Goal: Navigation & Orientation: Find specific page/section

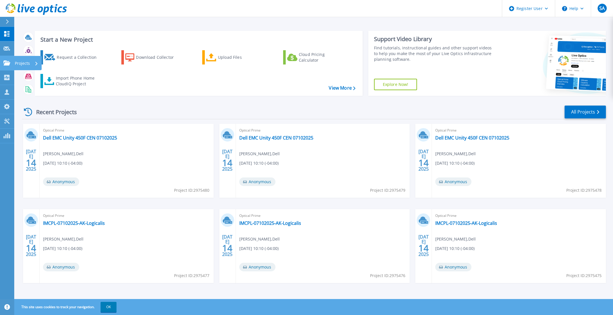
click at [16, 62] on p "Projects" at bounding box center [22, 63] width 15 height 15
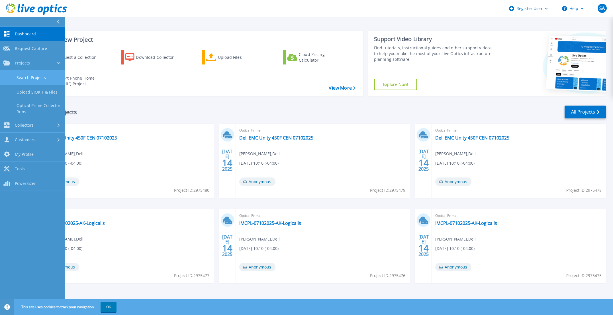
click at [38, 80] on link "Search Projects" at bounding box center [32, 77] width 65 height 15
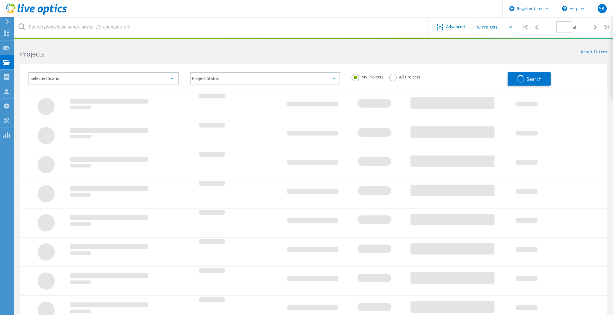
type input "1"
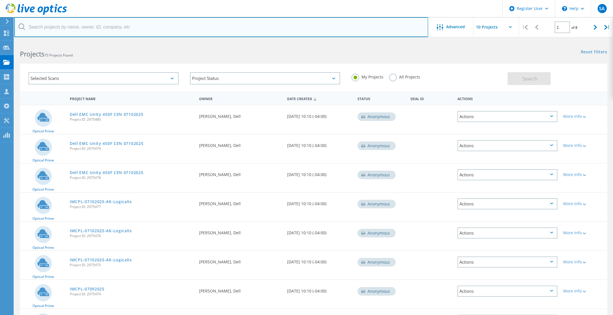
click at [46, 33] on input "text" at bounding box center [221, 27] width 414 height 20
paste input "PHOPSON@MISHAWAKA.IN.GOV"
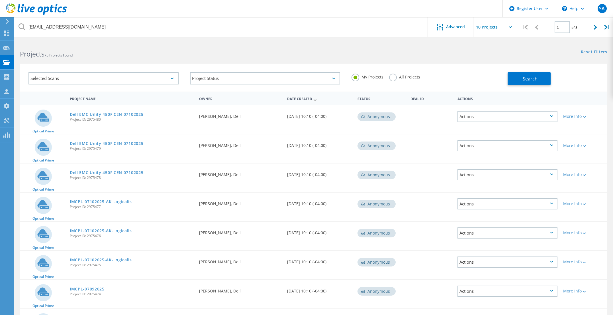
drag, startPoint x: 208, startPoint y: 52, endPoint x: 319, endPoint y: 45, distance: 111.3
click at [208, 53] on h2 "Projects 75 Projects Found" at bounding box center [164, 53] width 288 height 9
click at [124, 78] on div "Selected Scans" at bounding box center [103, 78] width 150 height 12
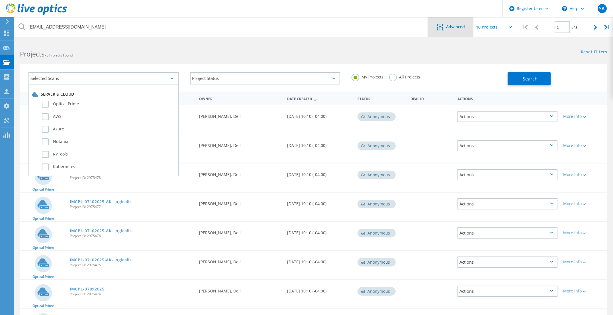
drag, startPoint x: 247, startPoint y: 38, endPoint x: 448, endPoint y: 34, distance: 200.3
click at [248, 38] on div at bounding box center [306, 38] width 613 height 1
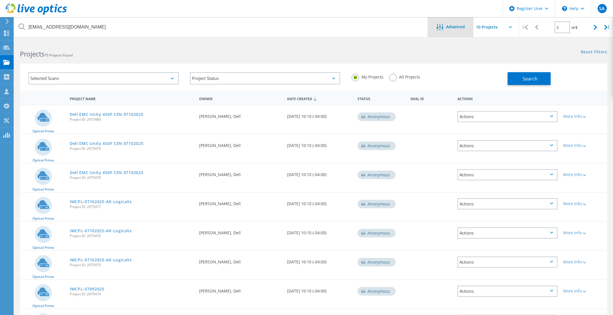
click at [457, 32] on div "Advanced" at bounding box center [451, 27] width 46 height 20
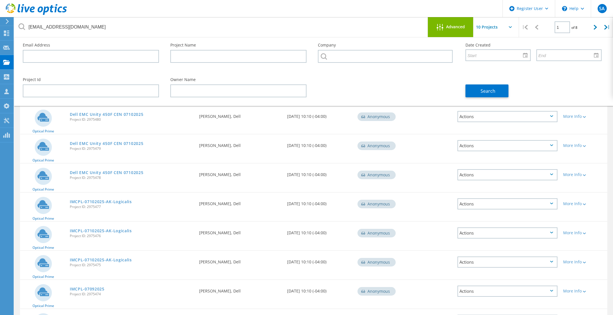
click at [452, 32] on div "Advanced" at bounding box center [451, 27] width 46 height 20
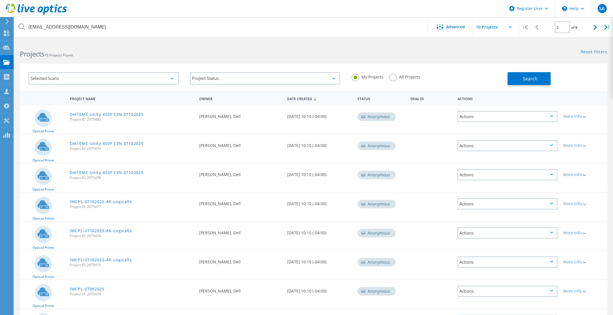
click at [403, 78] on label "All Projects" at bounding box center [404, 76] width 31 height 5
click at [0, 0] on input "All Projects" at bounding box center [0, 0] width 0 height 0
click at [534, 78] on span "Search" at bounding box center [530, 78] width 15 height 6
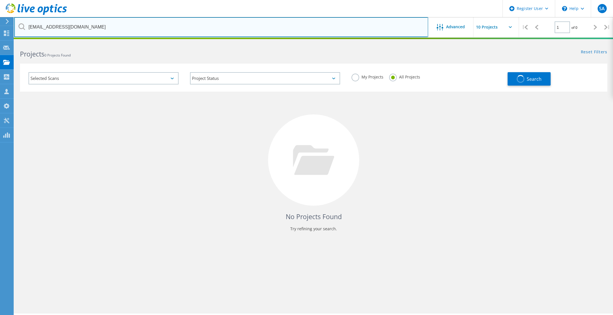
drag, startPoint x: 56, startPoint y: 27, endPoint x: -7, endPoint y: 30, distance: 63.3
click at [0, 30] on html "Register User \n Help Explore Helpful Articles Contact Support SA Dell User Ste…" at bounding box center [306, 186] width 613 height 373
type input "[DOMAIN_NAME]"
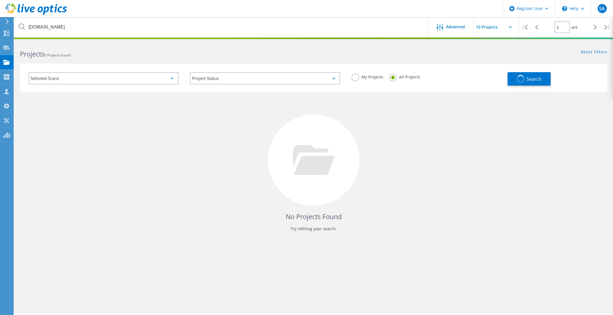
click at [455, 156] on div "No Projects Found Try refining your search." at bounding box center [313, 164] width 587 height 147
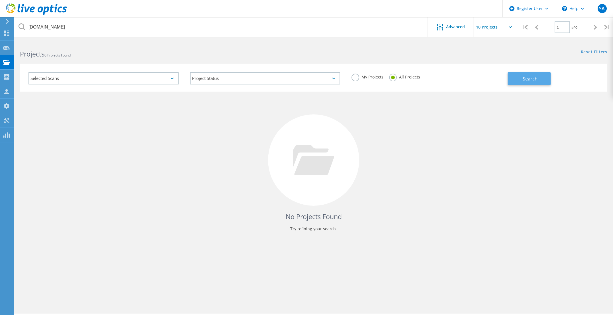
click at [534, 74] on button "Search" at bounding box center [529, 78] width 43 height 13
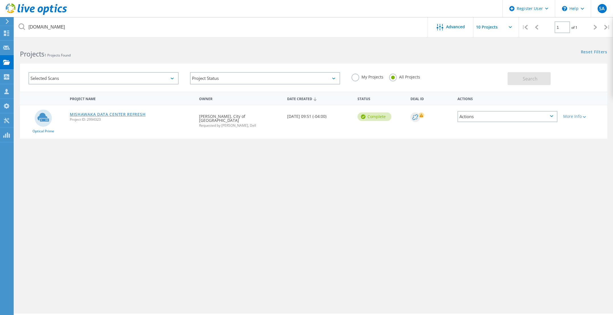
click at [118, 114] on link "MISHAWAKA DATA CENTER REFRESH" at bounding box center [108, 114] width 76 height 4
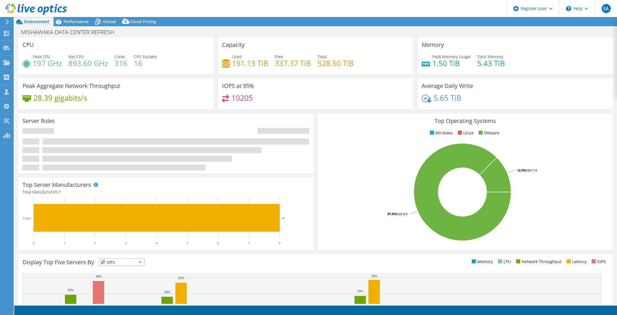
select select "USD"
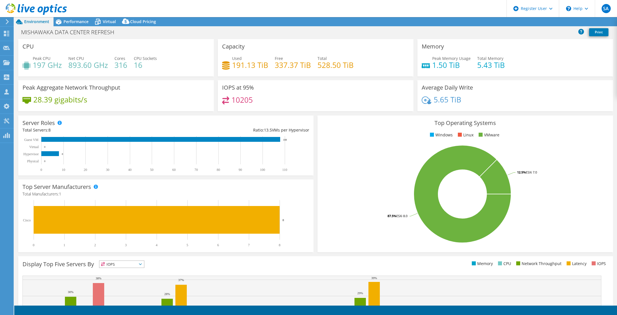
select select "USEast"
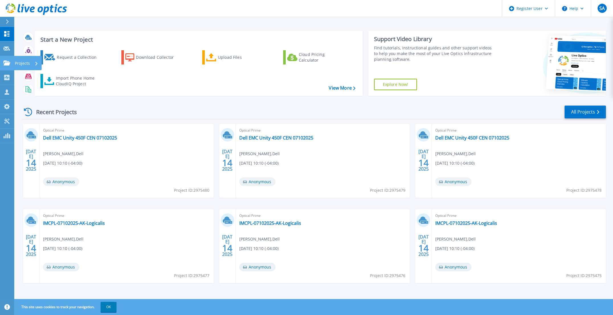
click at [9, 65] on icon at bounding box center [6, 62] width 7 height 5
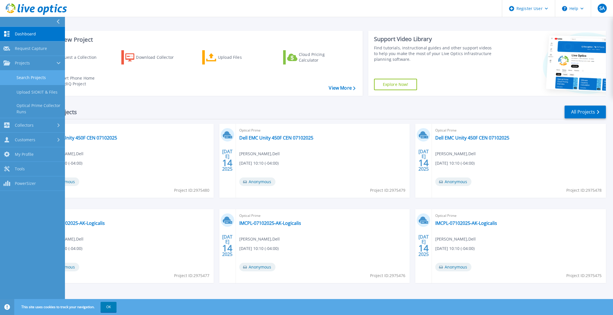
click at [33, 74] on link "Search Projects" at bounding box center [32, 77] width 65 height 15
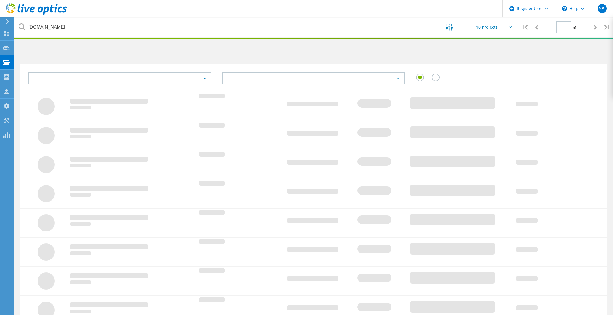
type input "1"
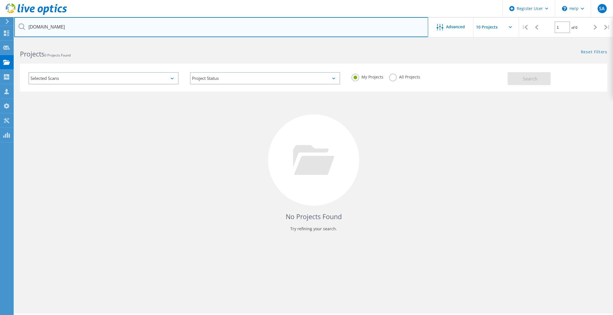
drag, startPoint x: 87, startPoint y: 28, endPoint x: -16, endPoint y: 11, distance: 104.8
click at [0, 11] on html "Register User \n Help Explore Helpful Articles Contact Support SA Dell User [PE…" at bounding box center [306, 186] width 613 height 373
paste input "[PERSON_NAME][EMAIL_ADDRESS][PERSON_NAME][DOMAIN_NAME]"
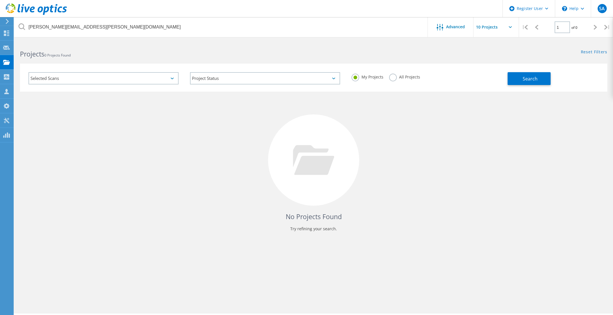
drag, startPoint x: 437, startPoint y: 115, endPoint x: 382, endPoint y: 87, distance: 61.7
click at [424, 110] on div "No Projects Found Try refining your search." at bounding box center [313, 164] width 587 height 147
click at [391, 78] on label "All Projects" at bounding box center [404, 76] width 31 height 5
click at [0, 0] on input "All Projects" at bounding box center [0, 0] width 0 height 0
click at [515, 79] on button "Search" at bounding box center [529, 78] width 43 height 13
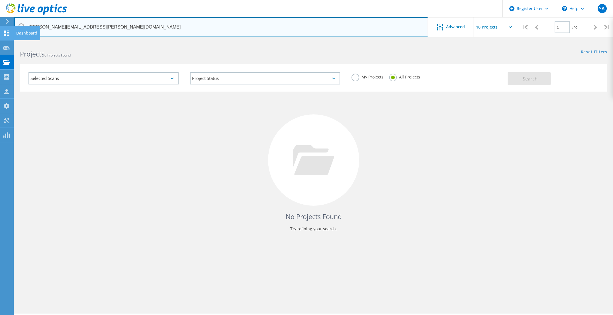
drag, startPoint x: 61, startPoint y: 28, endPoint x: 13, endPoint y: 33, distance: 48.4
click at [13, 41] on div "Register User \n Help Explore Helpful Articles Contact Support SA Dell User [PE…" at bounding box center [306, 185] width 613 height 289
click at [59, 22] on input "[PERSON_NAME][EMAIL_ADDRESS][PERSON_NAME][DOMAIN_NAME]" at bounding box center [221, 27] width 414 height 20
click at [60, 27] on input "[PERSON_NAME][EMAIL_ADDRESS][PERSON_NAME][DOMAIN_NAME]" at bounding box center [221, 27] width 414 height 20
drag, startPoint x: 60, startPoint y: 27, endPoint x: 19, endPoint y: 27, distance: 40.2
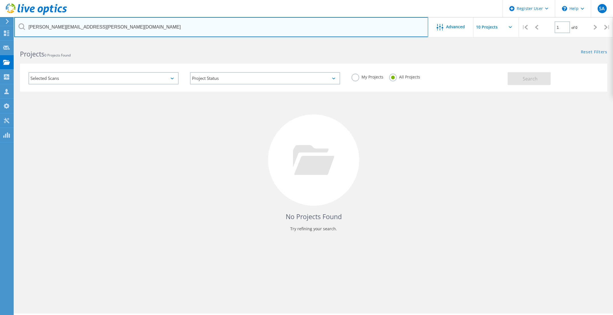
click at [19, 27] on div "[PERSON_NAME][EMAIL_ADDRESS][PERSON_NAME][DOMAIN_NAME]" at bounding box center [221, 27] width 414 height 20
type input "[DOMAIN_NAME]"
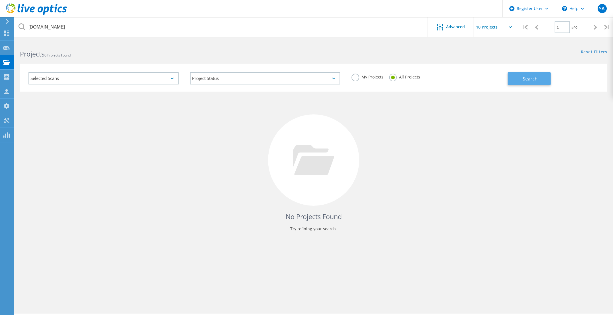
click at [526, 83] on button "Search" at bounding box center [529, 78] width 43 height 13
